Goal: Check status: Check status

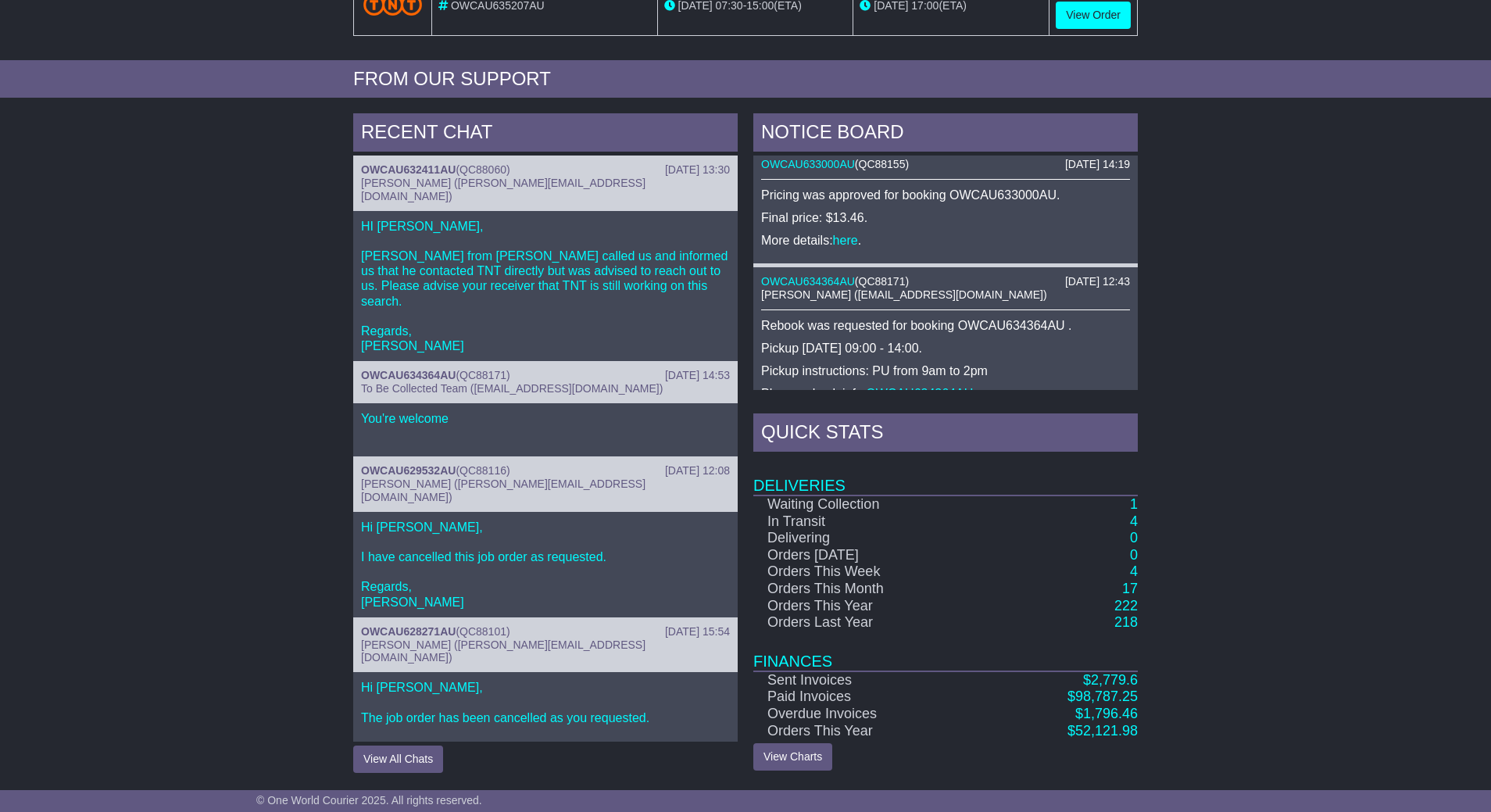
scroll to position [533, 0]
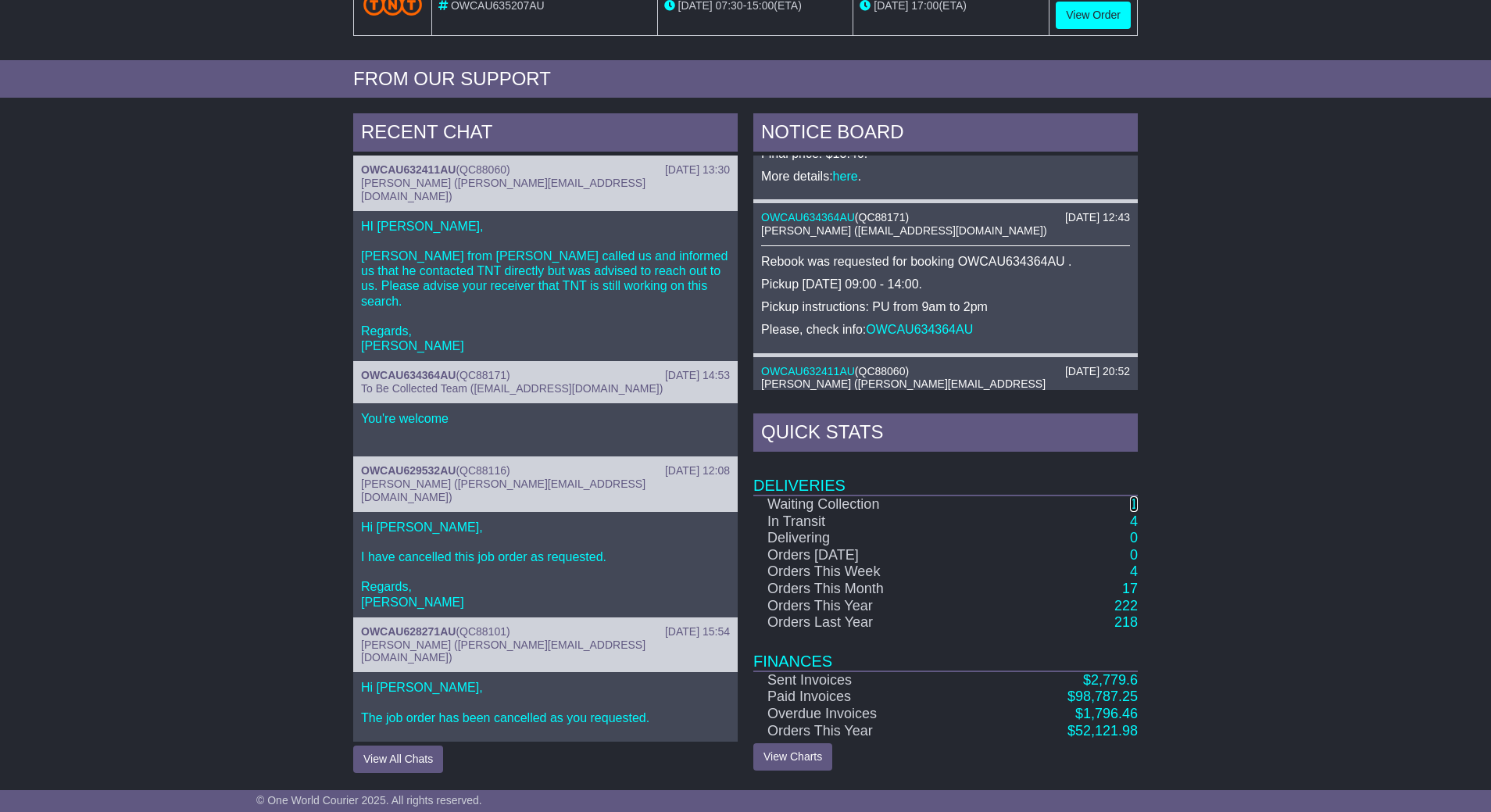
drag, startPoint x: 1133, startPoint y: 502, endPoint x: 1183, endPoint y: 502, distance: 50.0
click at [1133, 502] on link "1" at bounding box center [1134, 504] width 8 height 15
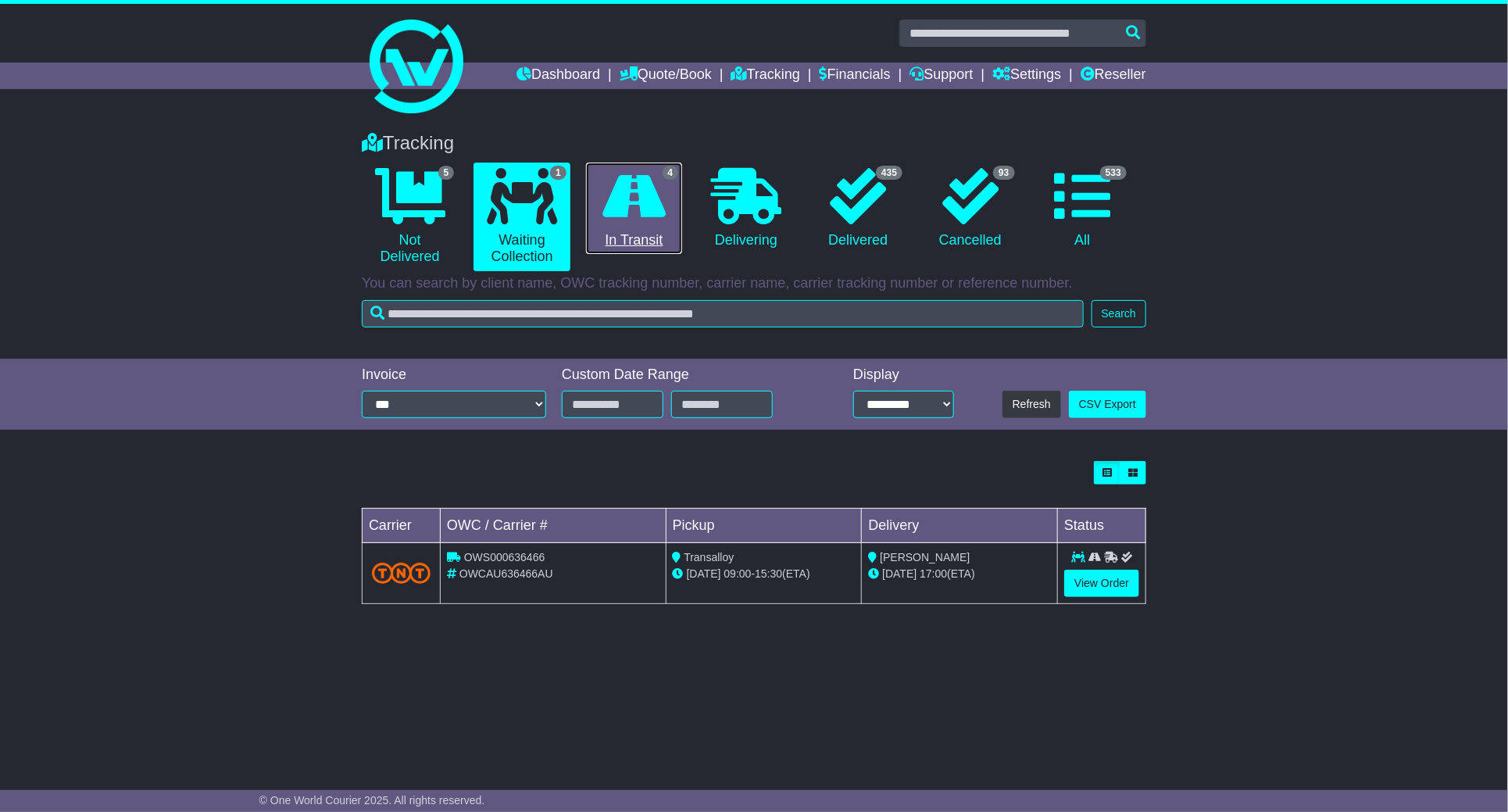
click at [660, 236] on link "4 In Transit" at bounding box center [634, 208] width 96 height 92
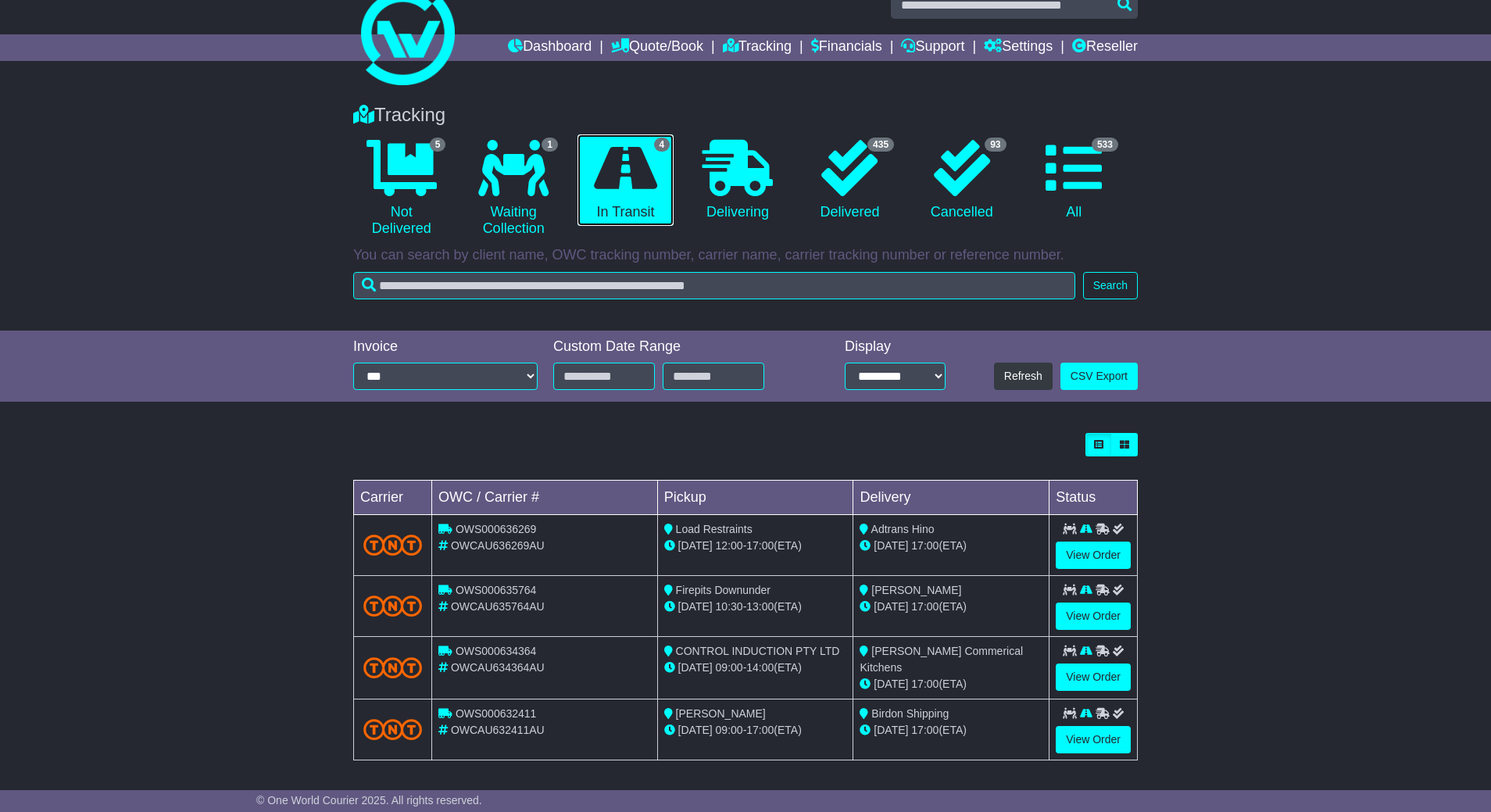
scroll to position [36, 0]
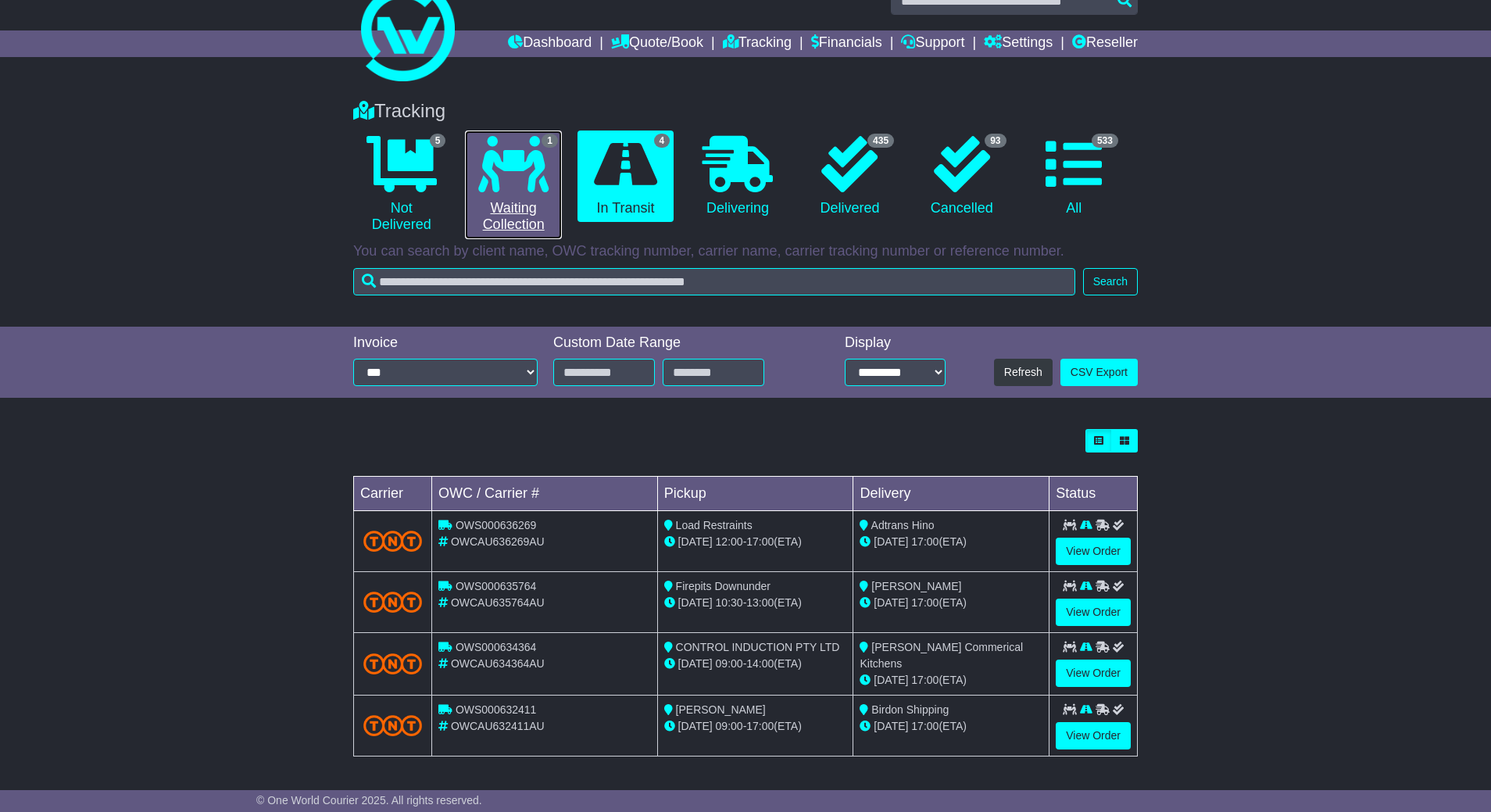
click at [485, 188] on link "1 Waiting Collection" at bounding box center [513, 185] width 96 height 109
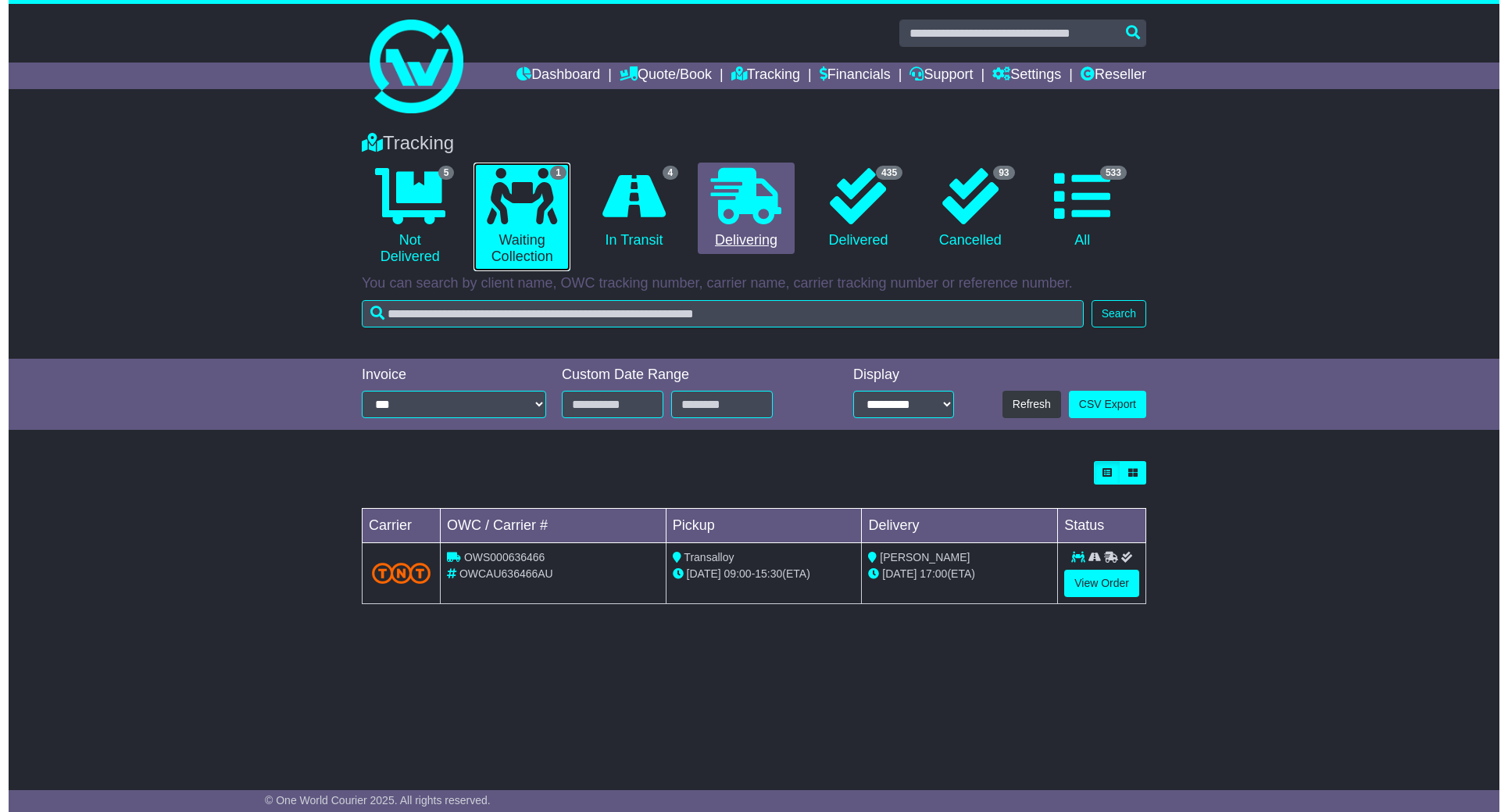
scroll to position [0, 0]
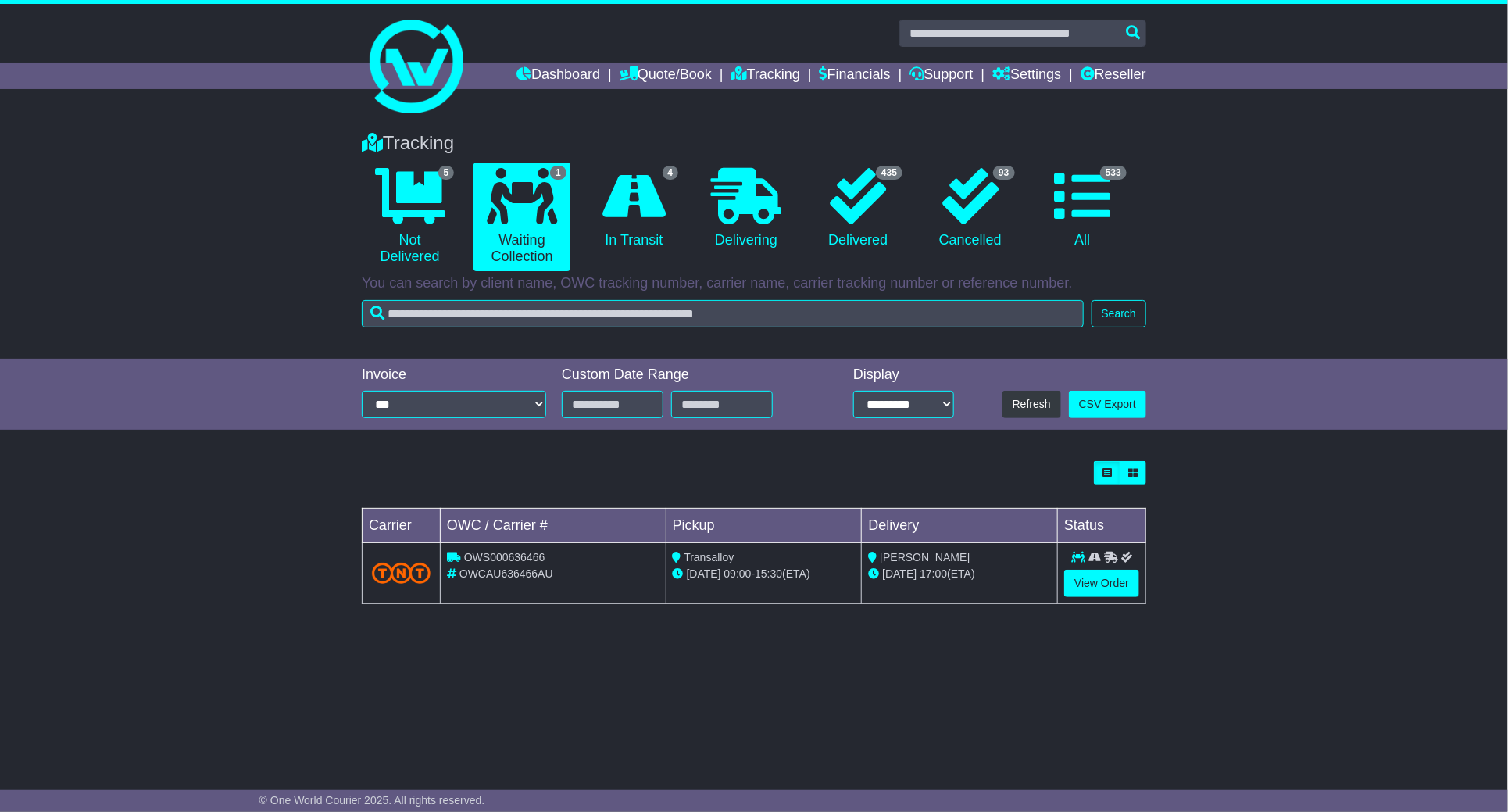
click at [1330, 361] on div "**********" at bounding box center [754, 394] width 1508 height 72
click at [621, 258] on li "4 In Transit" at bounding box center [634, 216] width 111 height 109
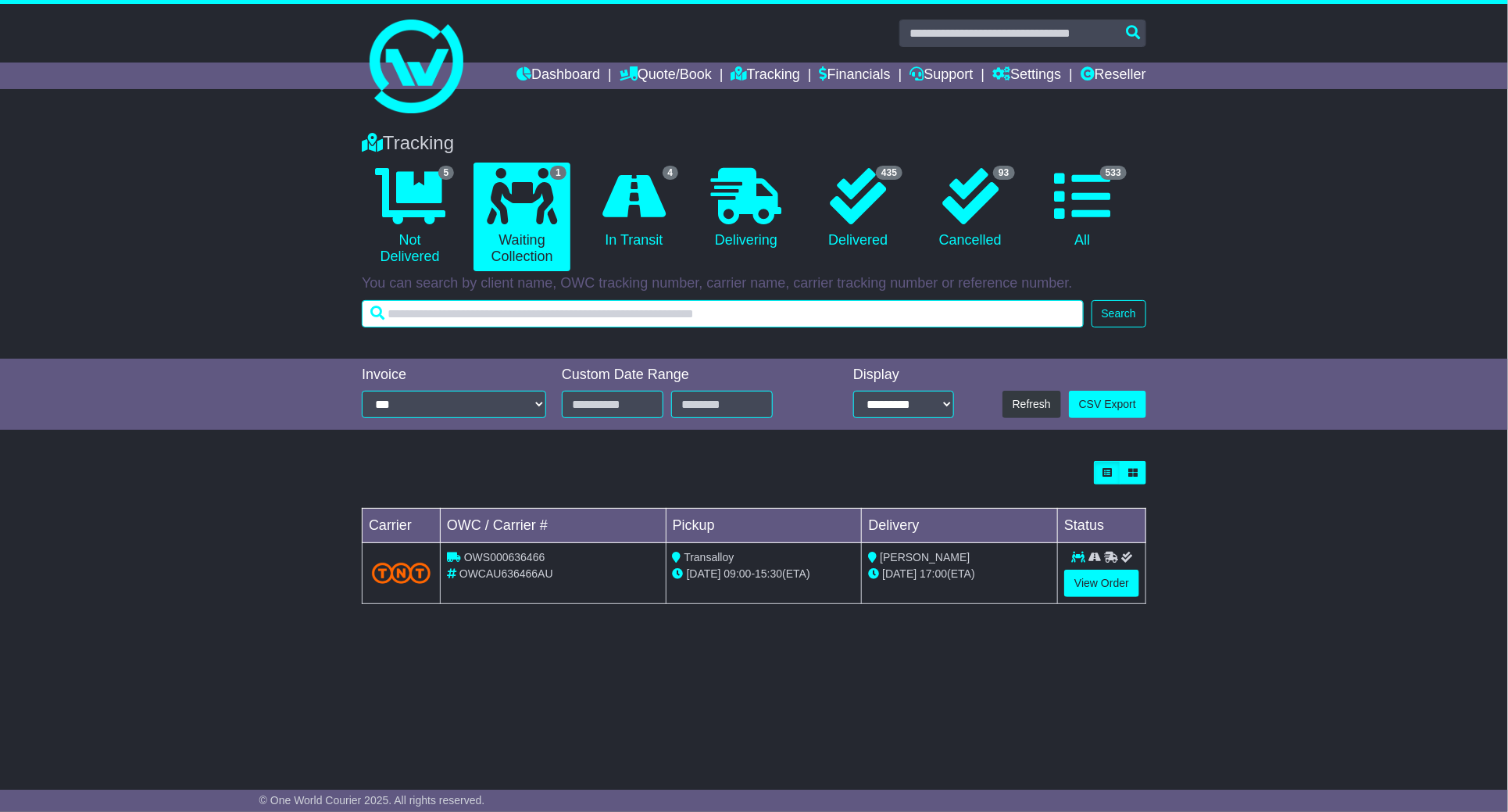
click at [584, 301] on input "text" at bounding box center [723, 314] width 722 height 27
paste input "*******"
type input "*******"
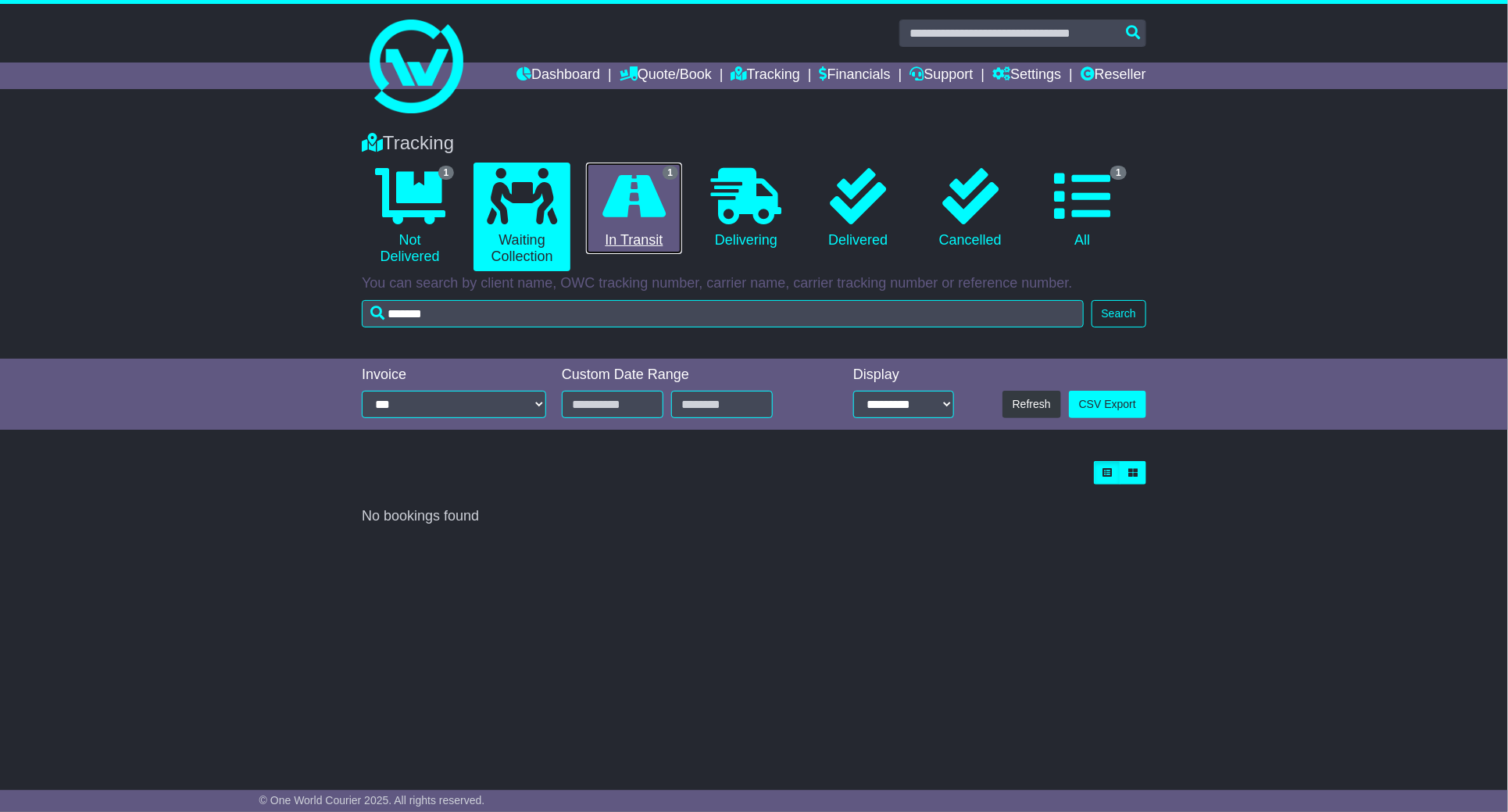
click at [651, 234] on link "1 In Transit" at bounding box center [634, 208] width 96 height 92
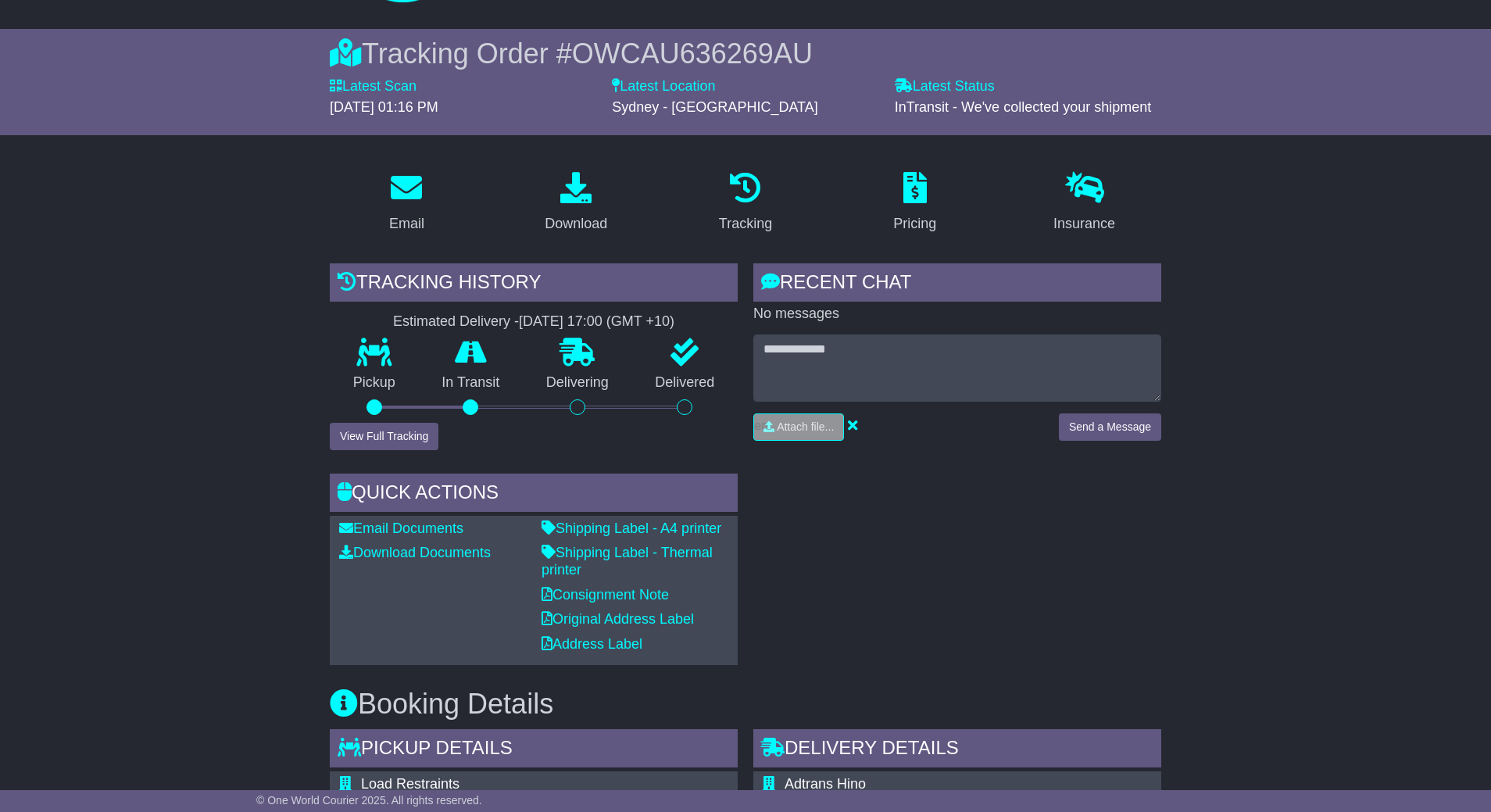
scroll to position [469, 0]
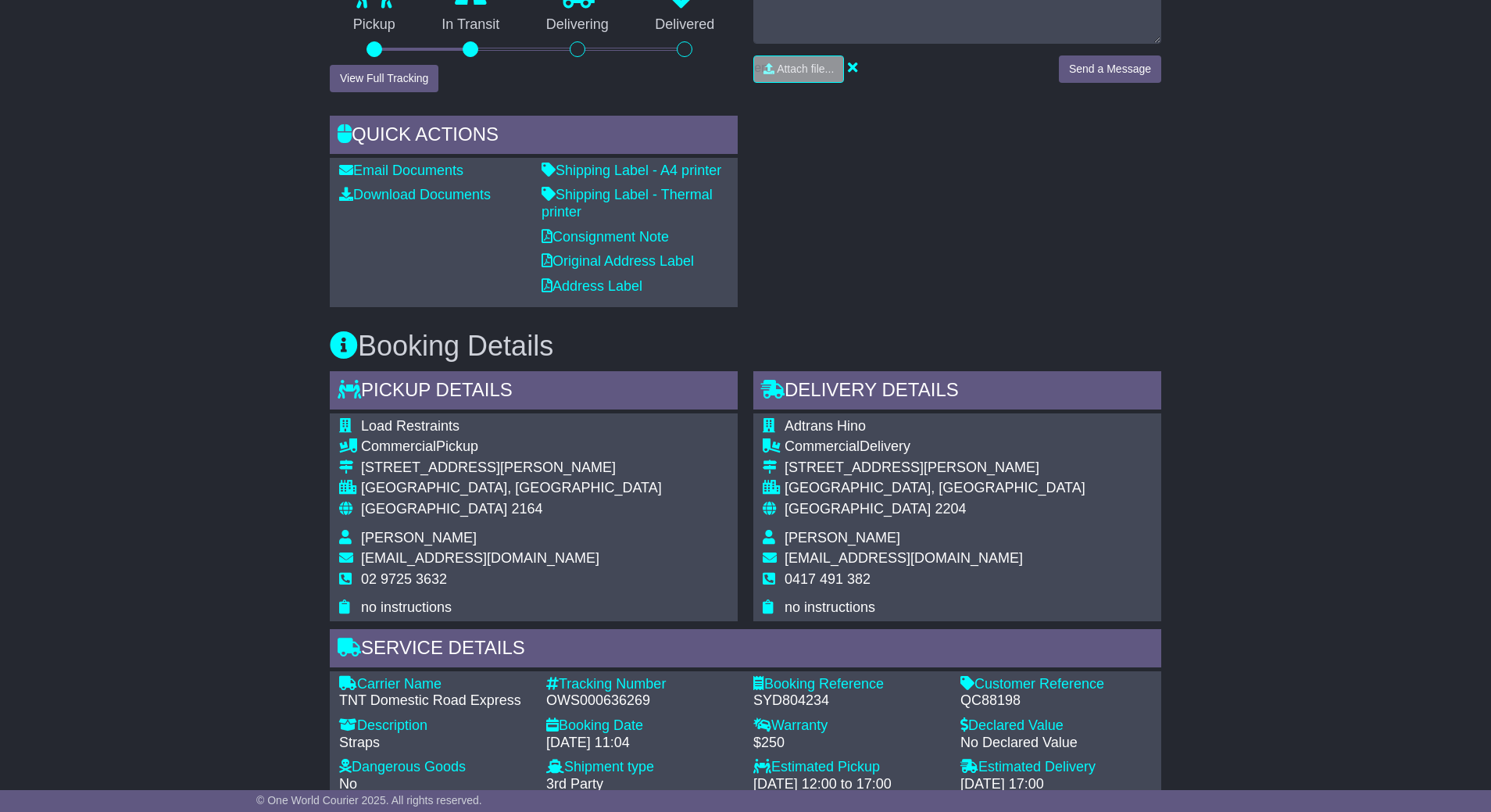
click at [991, 693] on div "QC88198" at bounding box center [1055, 701] width 191 height 17
copy div "QC88198"
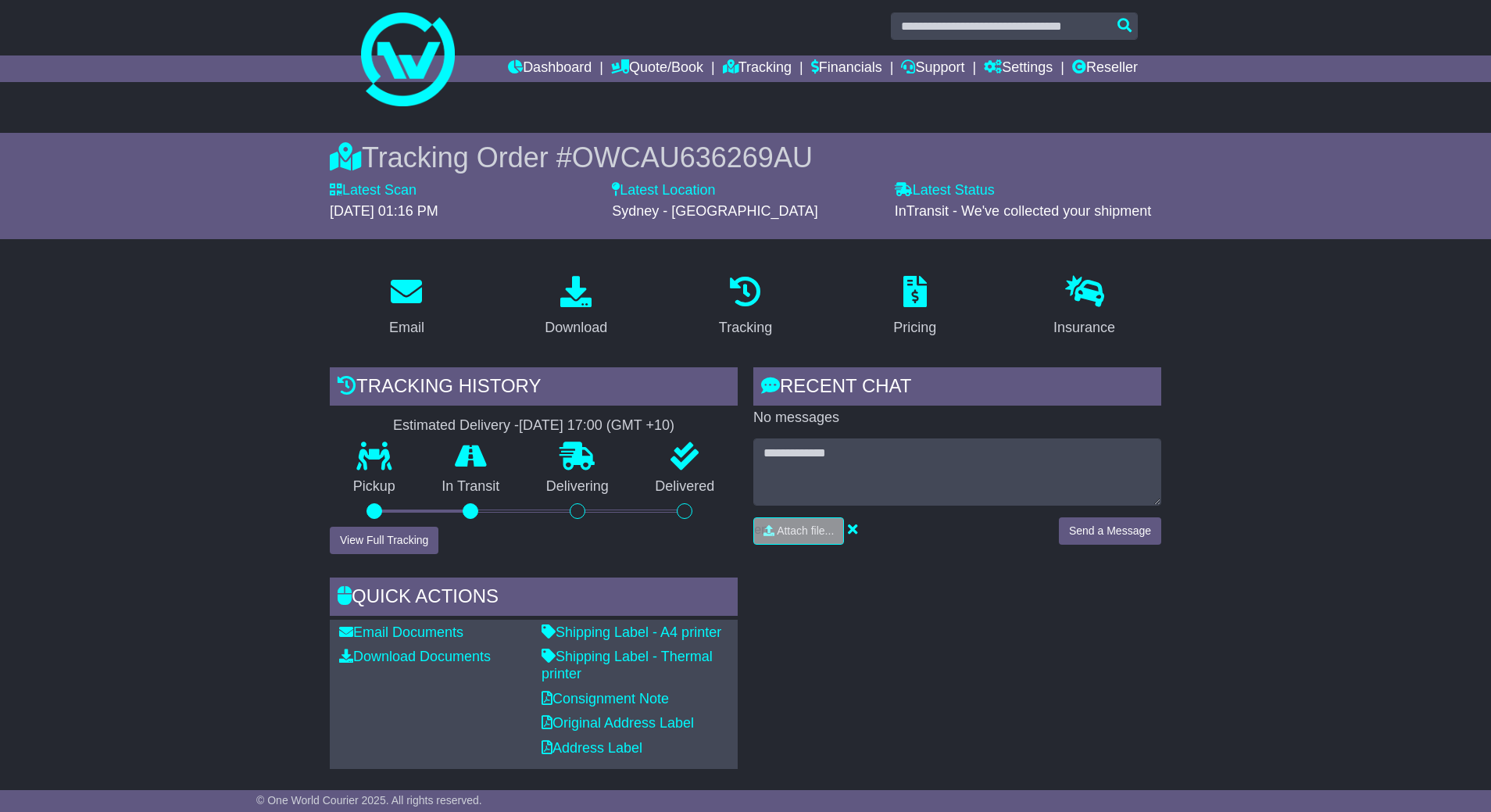
scroll to position [0, 0]
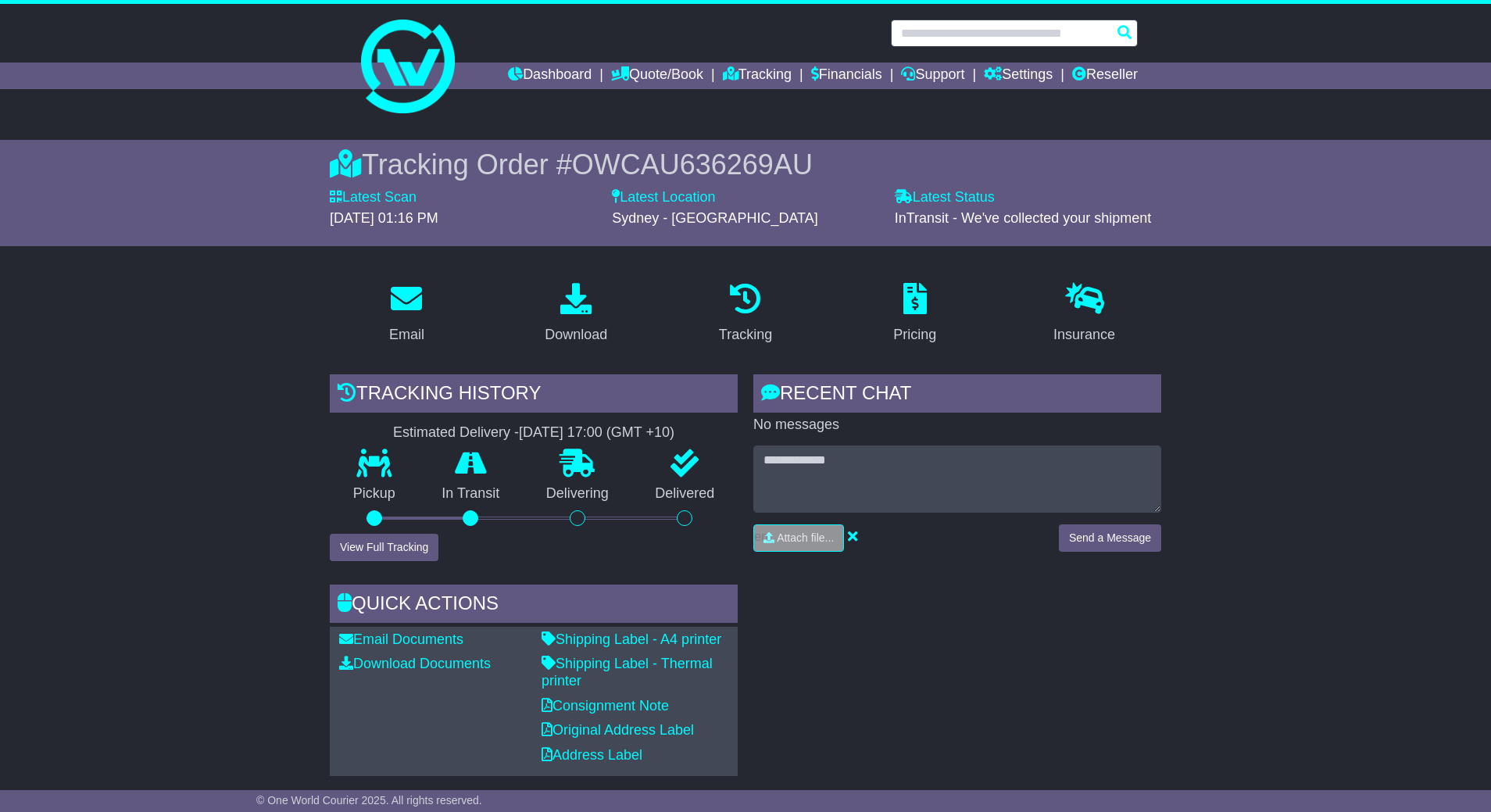
click at [1011, 23] on input "text" at bounding box center [1014, 33] width 247 height 27
paste input "*******"
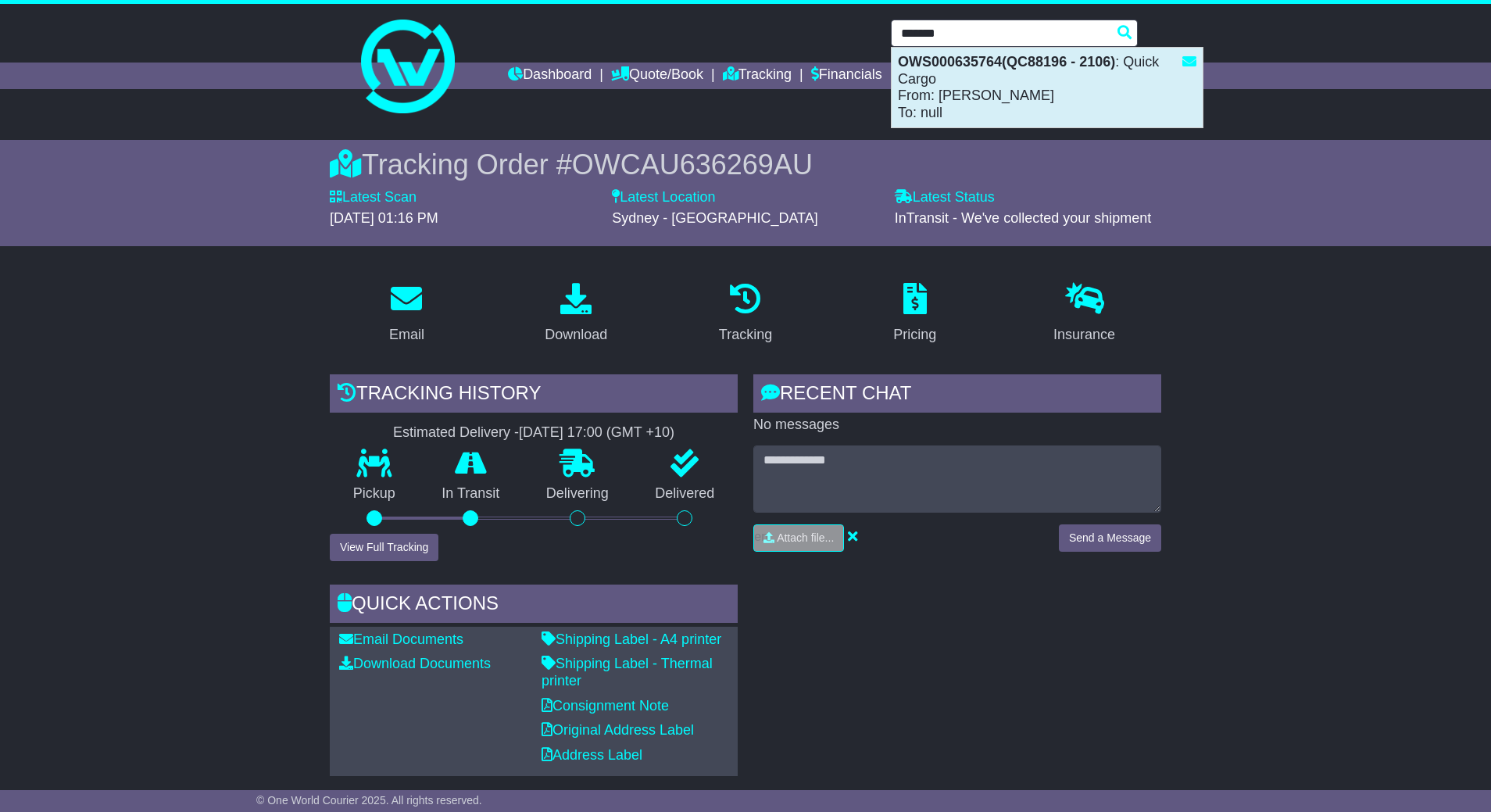
click at [1027, 85] on div "OWS000635764(QC88196 - 2106) : Quick Cargo From: Ricardo F To: null" at bounding box center [1046, 87] width 311 height 80
type input "**********"
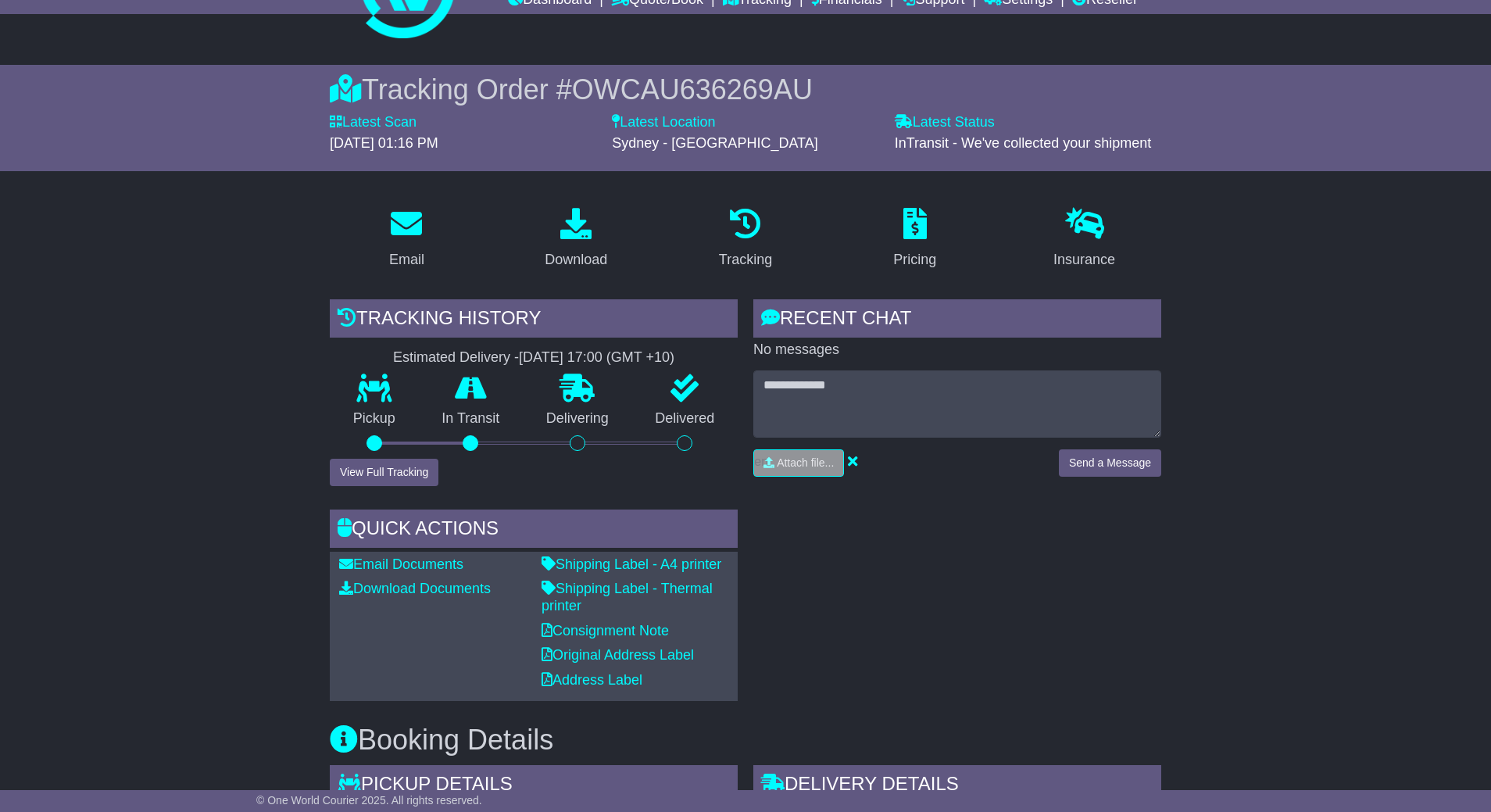
scroll to position [117, 0]
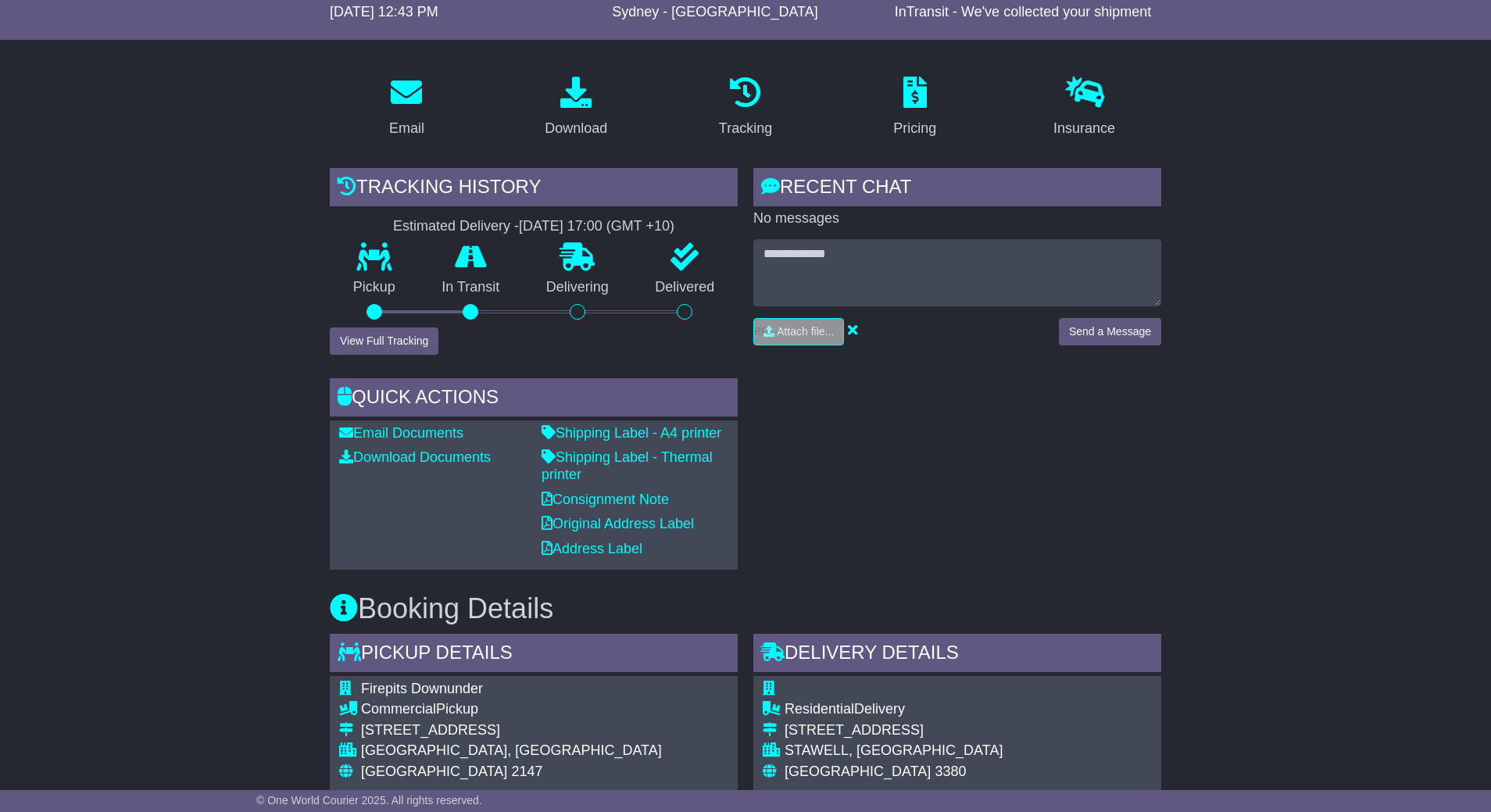
scroll to position [352, 0]
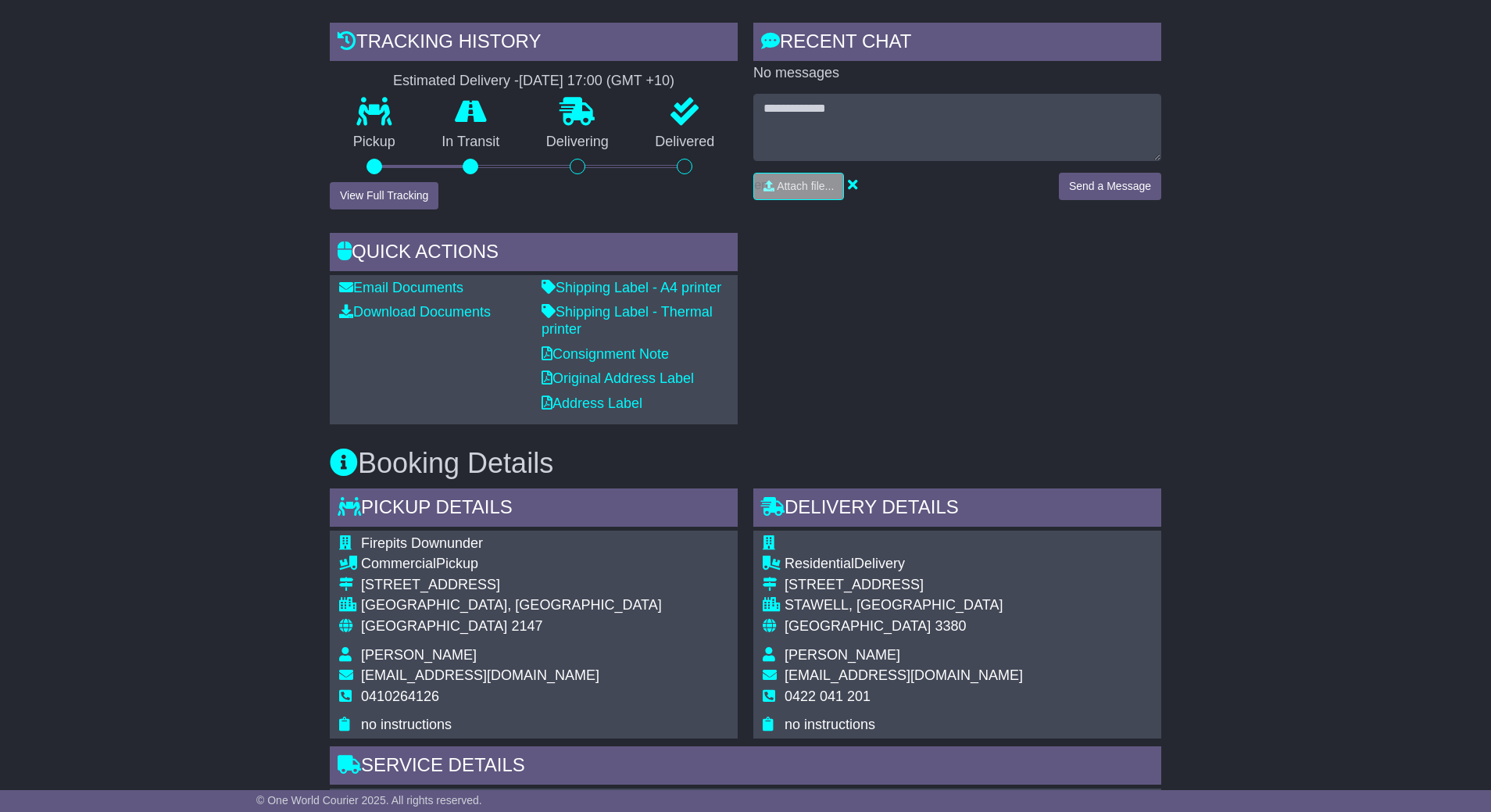
click at [1007, 352] on div "RECENT CHAT Loading... No messages Attach file..." at bounding box center [957, 223] width 424 height 401
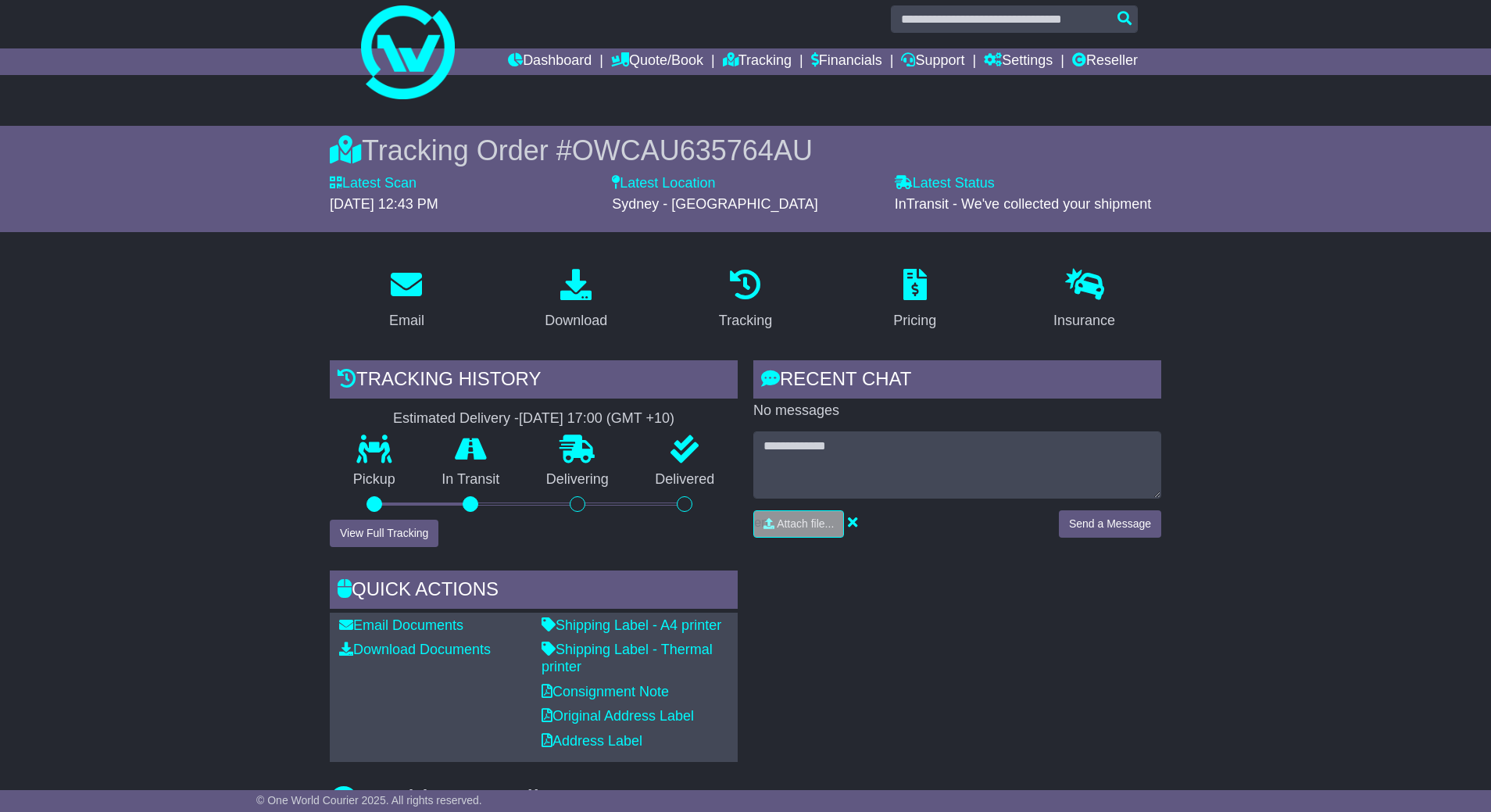
scroll to position [0, 0]
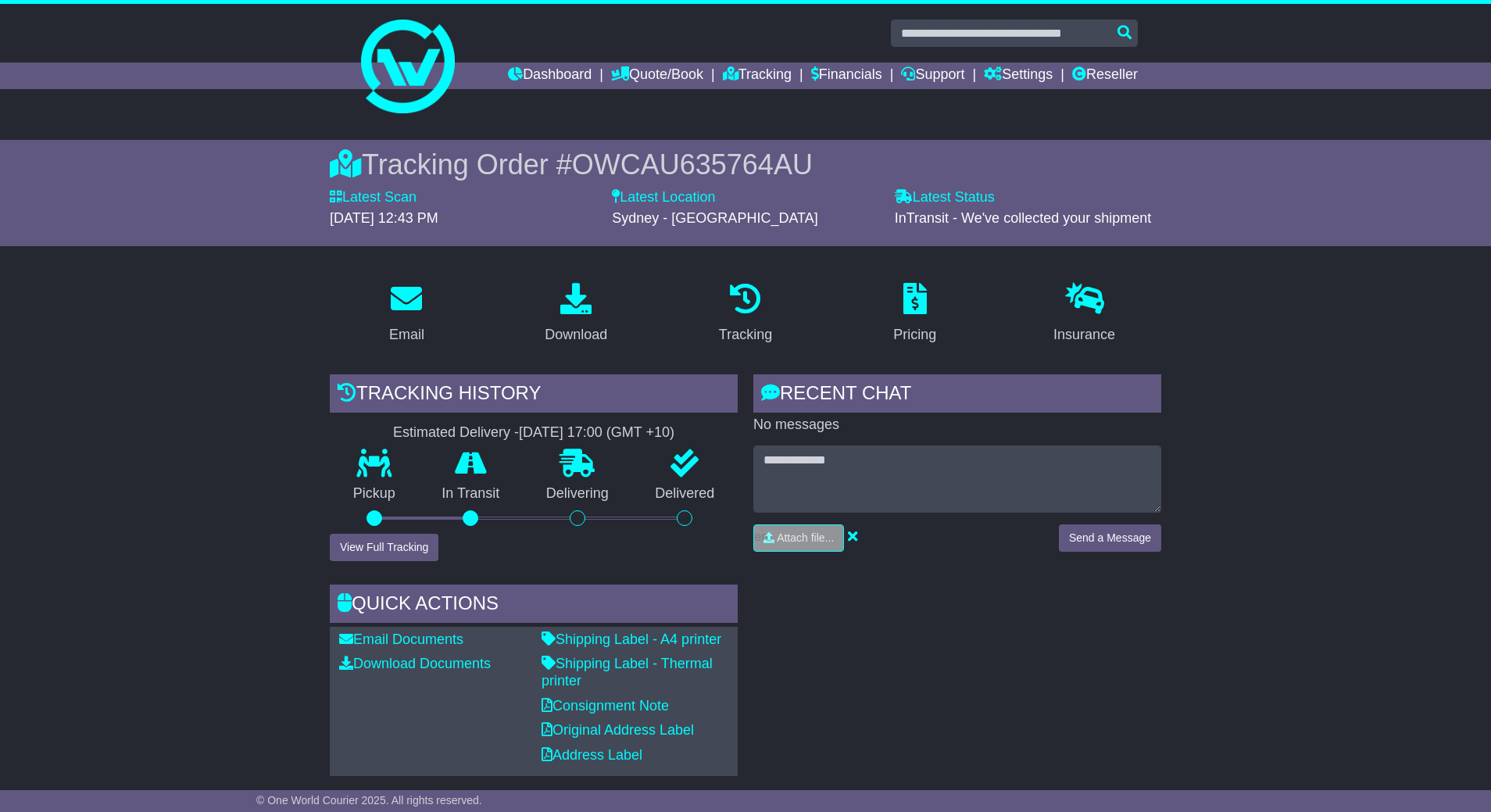
click at [1407, 204] on div "Tracking Order # OWCAU635764AU Latest Scan [DATE] 12:43 PM Latest Status - InTr…" at bounding box center [745, 193] width 1491 height 107
